Goal: Information Seeking & Learning: Learn about a topic

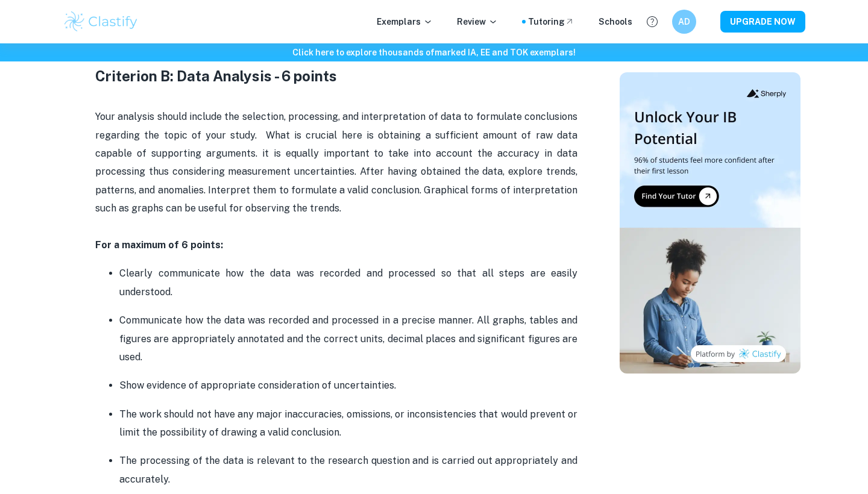
scroll to position [1421, 0]
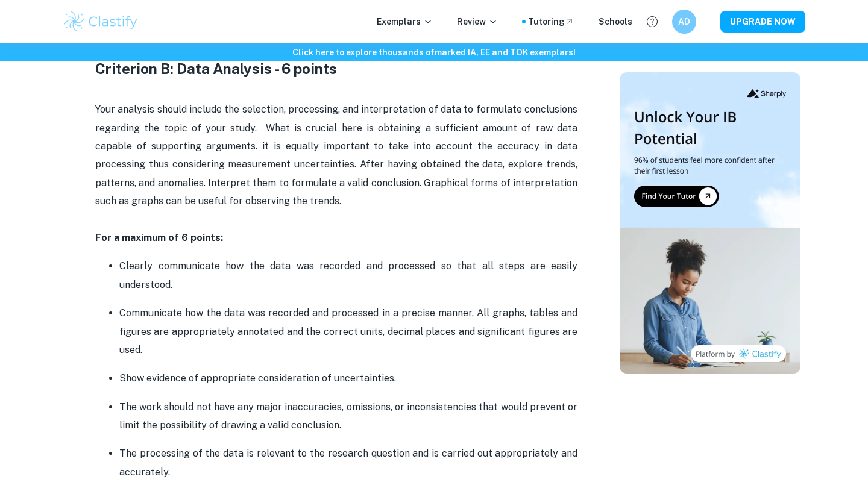
drag, startPoint x: 207, startPoint y: 280, endPoint x: 101, endPoint y: 250, distance: 109.7
drag, startPoint x: 101, startPoint y: 240, endPoint x: 220, endPoint y: 369, distance: 175.2
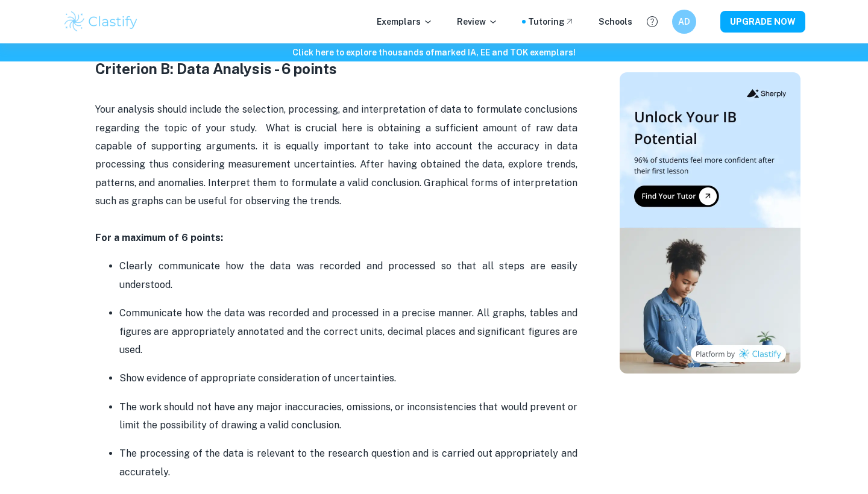
click at [220, 369] on p "Show evidence of appropriate consideration of uncertainties." at bounding box center [348, 378] width 458 height 18
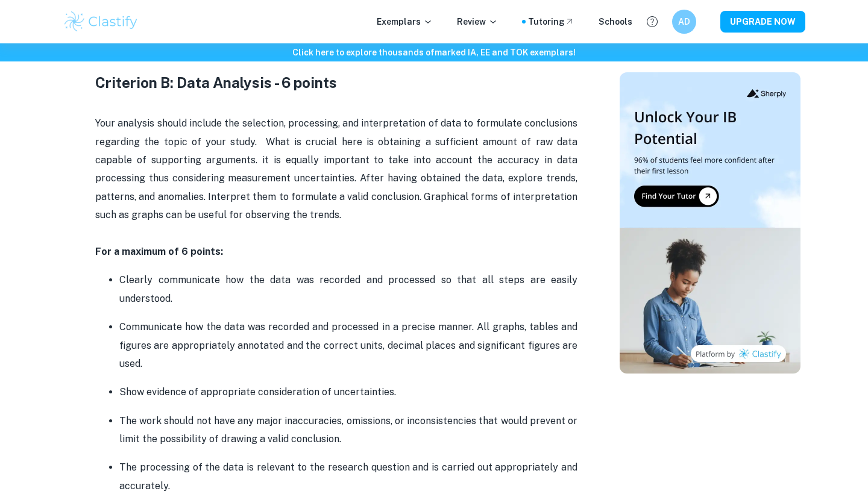
scroll to position [1407, 0]
click at [231, 386] on p "Show evidence of appropriate consideration of uncertainties." at bounding box center [348, 393] width 458 height 18
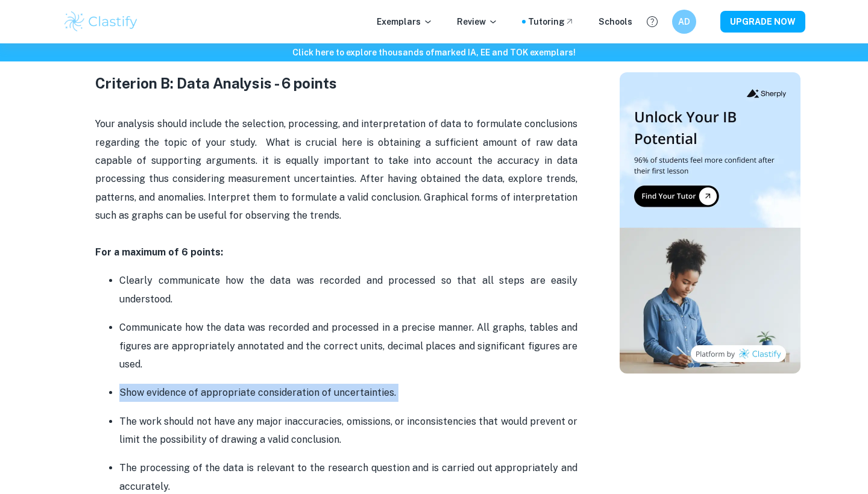
click at [231, 386] on p "Show evidence of appropriate consideration of uncertainties." at bounding box center [348, 393] width 458 height 18
click at [232, 386] on p "Show evidence of appropriate consideration of uncertainties." at bounding box center [348, 393] width 458 height 18
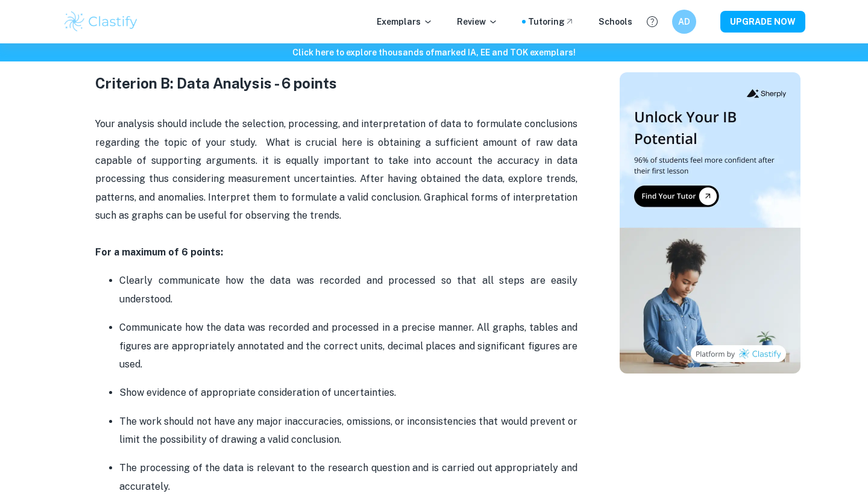
click at [268, 433] on p "The work should not have any major inaccuracies, omissions, or inconsistencies …" at bounding box center [348, 431] width 458 height 37
drag, startPoint x: 336, startPoint y: 439, endPoint x: 110, endPoint y: 428, distance: 226.8
click at [110, 428] on ul "Clearly communicate how the data was recorded and processed so that all steps a…" at bounding box center [336, 383] width 482 height 225
click at [130, 388] on p "Show evidence of appropriate consideration of uncertainties." at bounding box center [348, 393] width 458 height 18
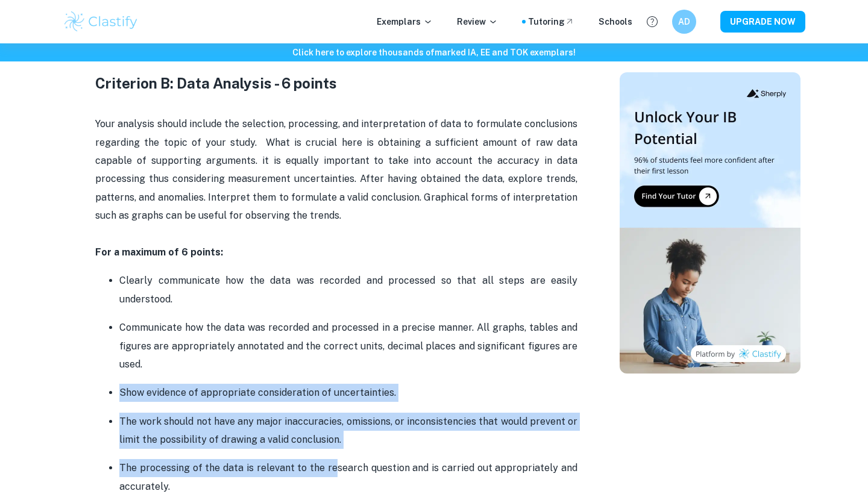
drag, startPoint x: 121, startPoint y: 387, endPoint x: 339, endPoint y: 466, distance: 231.2
click at [339, 466] on ul "Clearly communicate how the data was recorded and processed so that all steps a…" at bounding box center [336, 383] width 482 height 225
click at [339, 466] on p "The processing of the data is relevant to the research question and is carried …" at bounding box center [348, 477] width 458 height 37
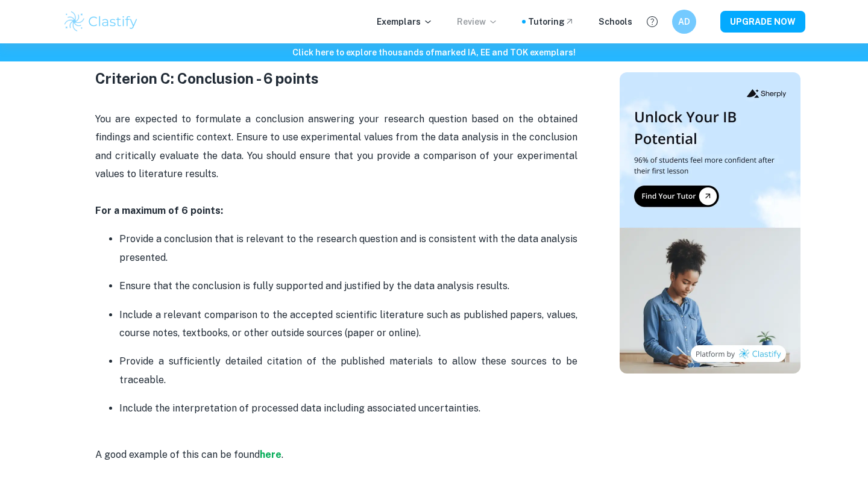
scroll to position [1968, 0]
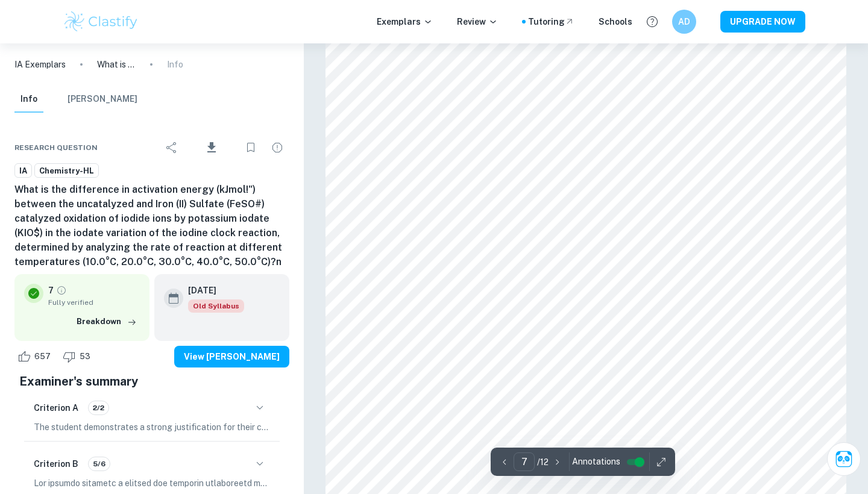
scroll to position [4788, 0]
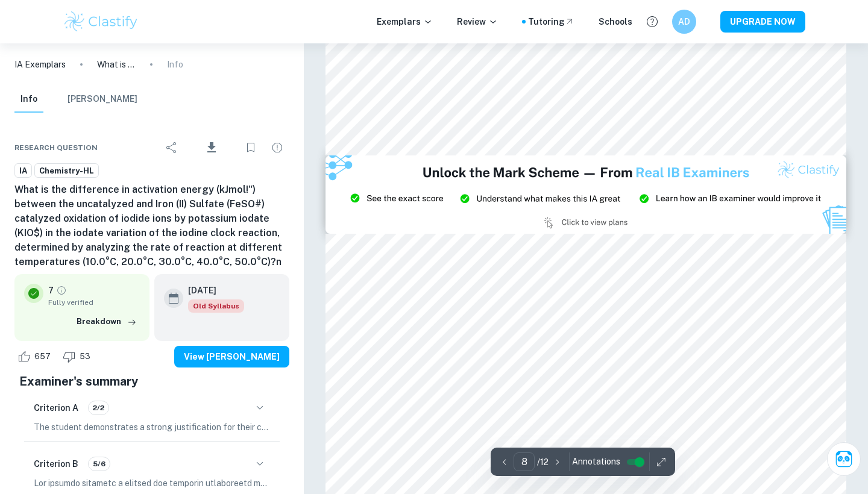
type input "9"
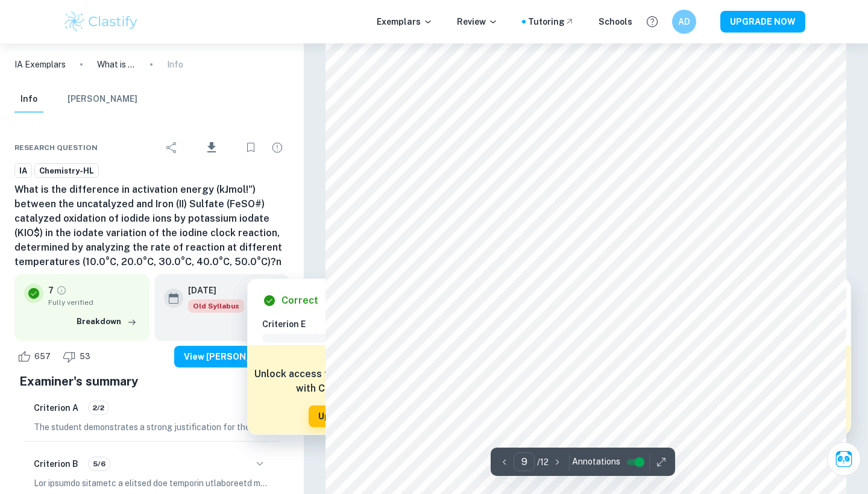
scroll to position [6375, 0]
